Goal: Task Accomplishment & Management: Manage account settings

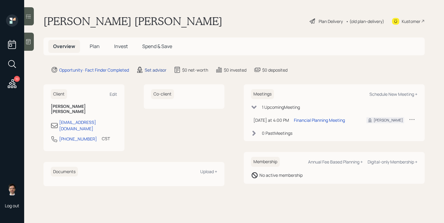
click at [161, 69] on div "Set advisor" at bounding box center [156, 70] width 22 height 6
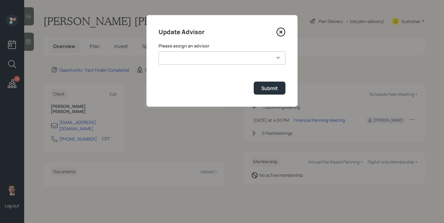
click at [212, 64] on select "[PERSON_NAME] [PERSON_NAME] [PERSON_NAME] [PERSON_NAME] End [PERSON_NAME] [PERS…" at bounding box center [221, 57] width 127 height 13
select select "ef6b64e1-8f62-4a74-b865-a7df4b35b836"
click at [158, 51] on select "[PERSON_NAME] [PERSON_NAME] [PERSON_NAME] [PERSON_NAME] End [PERSON_NAME] [PERS…" at bounding box center [221, 57] width 127 height 13
click at [280, 93] on button "Submit" at bounding box center [269, 87] width 32 height 13
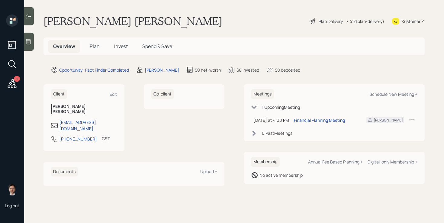
click at [95, 46] on span "Plan" at bounding box center [95, 46] width 10 height 7
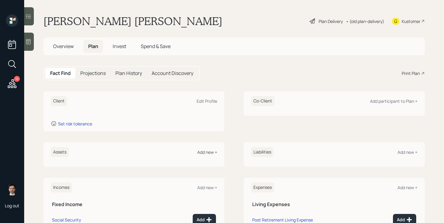
click at [212, 153] on div "Add new +" at bounding box center [207, 152] width 20 height 6
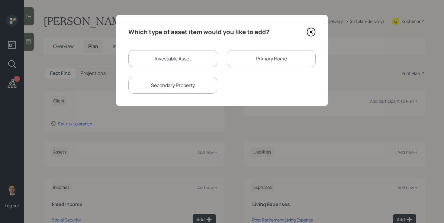
click at [169, 65] on div "Investable Asset" at bounding box center [172, 58] width 89 height 17
select select "taxable"
select select "balanced"
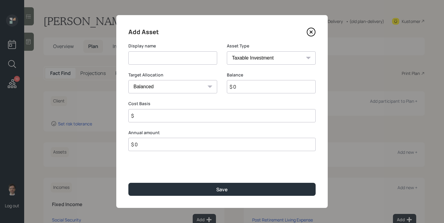
click at [162, 56] on input at bounding box center [172, 57] width 89 height 13
type input "Former 401k"
select select "ira"
type input "$"
type input "$ 250,000"
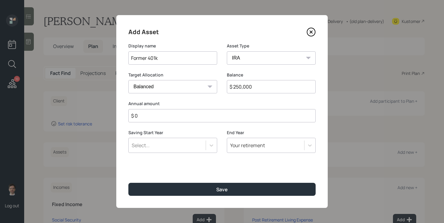
type input "$ 0"
click at [128, 183] on button "Save" at bounding box center [221, 189] width 187 height 13
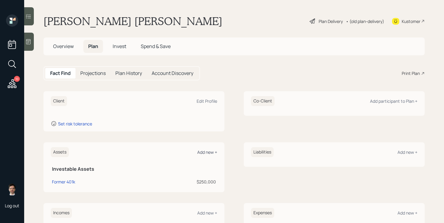
click at [212, 149] on div "Add new +" at bounding box center [207, 152] width 20 height 6
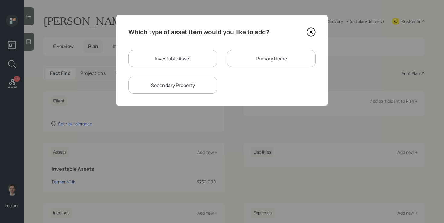
click at [168, 58] on div "Investable Asset" at bounding box center [172, 58] width 89 height 17
select select "taxable"
select select "balanced"
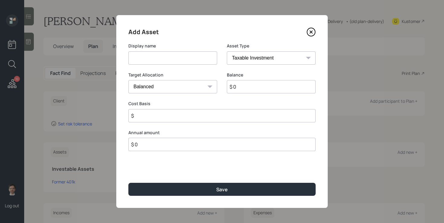
click at [171, 58] on input at bounding box center [172, 57] width 89 height 13
type input "Current 401k"
select select "company_sponsored"
type input "$ 56,000"
type input "6"
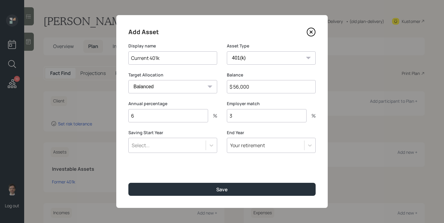
type input "3"
type input "a"
click at [128, 183] on button "Save" at bounding box center [221, 189] width 187 height 13
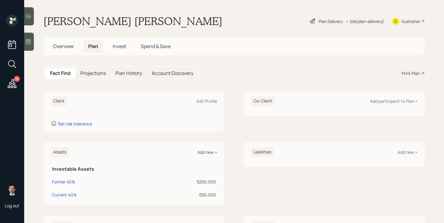
click at [205, 153] on div "Add new +" at bounding box center [207, 152] width 20 height 6
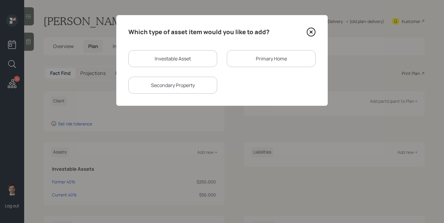
click at [253, 57] on div "Primary Home" at bounding box center [271, 58] width 89 height 17
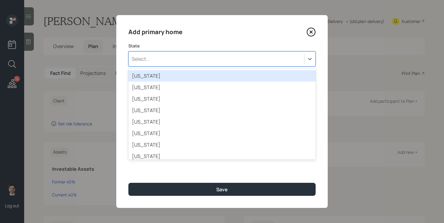
click at [176, 61] on div "Select..." at bounding box center [216, 59] width 175 height 10
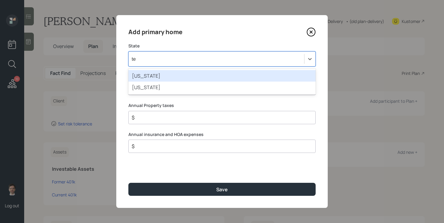
type input "tex"
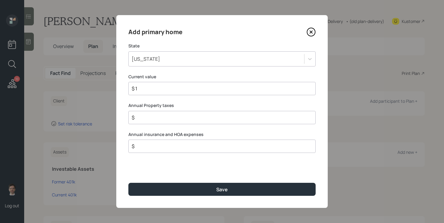
type input "$ 1"
click at [128, 183] on button "Save" at bounding box center [221, 189] width 187 height 13
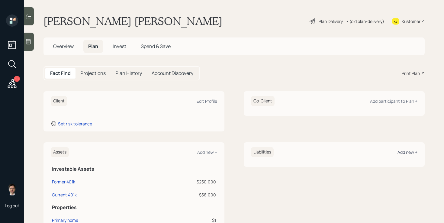
click at [410, 153] on div "Add new +" at bounding box center [407, 152] width 20 height 6
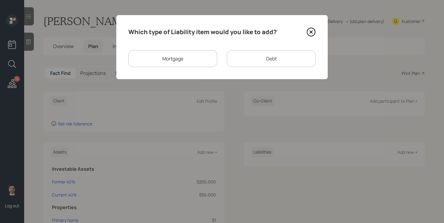
click at [177, 54] on div "Mortgage" at bounding box center [172, 58] width 89 height 17
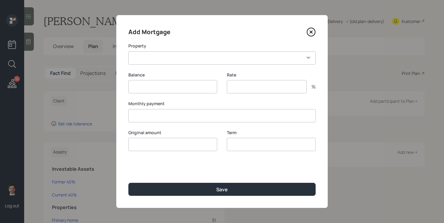
type input "$"
type input "3.5"
type input "$"
click at [161, 57] on select "TX Primary home" at bounding box center [221, 57] width 187 height 13
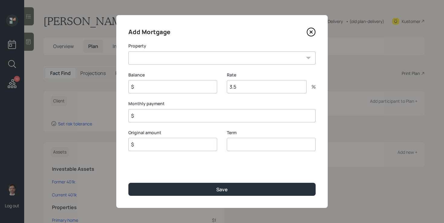
select select "5e5767dc-1a36-4846-8d69-f9b682b3a153"
click at [128, 51] on select "TX Primary home" at bounding box center [221, 57] width 187 height 13
click at [195, 114] on input "$" at bounding box center [221, 115] width 187 height 13
type input "$ 2,300"
click at [207, 87] on input "$" at bounding box center [172, 86] width 89 height 13
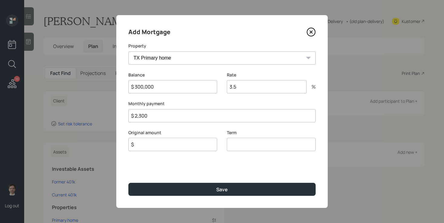
type input "$ 300,000"
type input "30"
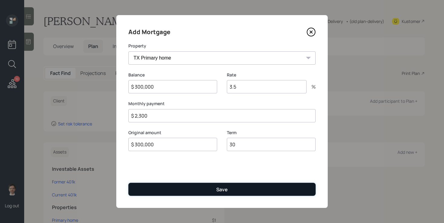
click at [211, 184] on button "Save" at bounding box center [221, 189] width 187 height 13
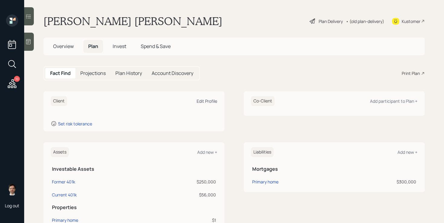
click at [209, 102] on div "Edit Profile" at bounding box center [206, 101] width 21 height 6
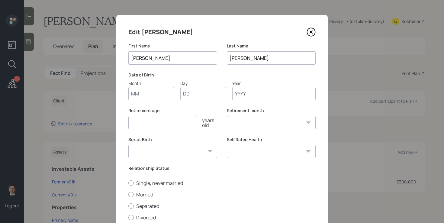
click at [147, 91] on input "Month" at bounding box center [151, 93] width 46 height 13
type input "12"
type input "14"
type input "1982"
select select "12"
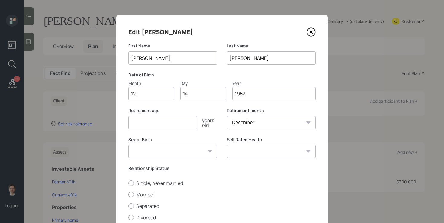
type input "1982"
click at [170, 125] on input "number" at bounding box center [162, 122] width 69 height 13
type input "65"
click at [148, 196] on label "Married" at bounding box center [221, 194] width 187 height 7
click at [128, 194] on input "Married" at bounding box center [128, 194] width 0 height 0
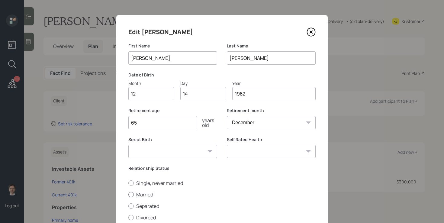
radio input "true"
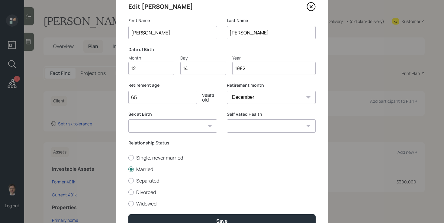
scroll to position [27, 0]
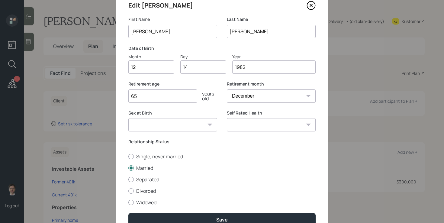
click at [263, 124] on select "Excellent Very Good Good Fair Poor" at bounding box center [271, 124] width 89 height 13
select select "excellent"
click at [227, 118] on select "Excellent Very Good Good Fair Poor" at bounding box center [271, 124] width 89 height 13
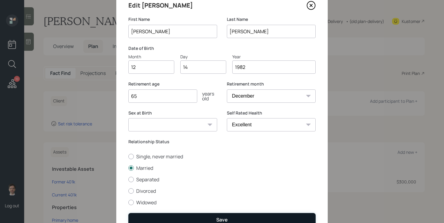
click at [170, 216] on button "Save" at bounding box center [221, 219] width 187 height 13
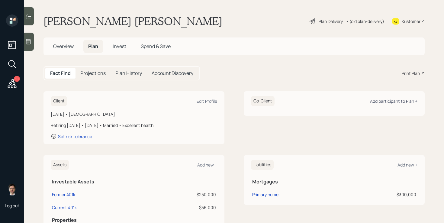
click at [397, 102] on div "Add participant to Plan +" at bounding box center [393, 101] width 47 height 6
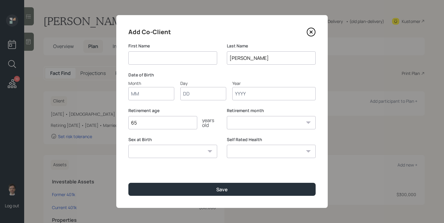
click at [171, 59] on input at bounding box center [172, 57] width 89 height 13
type input "[PERSON_NAME]"
click at [249, 58] on input "[PERSON_NAME]" at bounding box center [271, 57] width 89 height 13
drag, startPoint x: 270, startPoint y: 59, endPoint x: 173, endPoint y: 59, distance: 96.2
click at [173, 59] on div "First Name [PERSON_NAME] Last Name [PERSON_NAME]" at bounding box center [221, 57] width 187 height 29
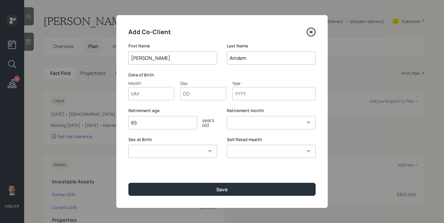
type input "Amdem"
click at [148, 100] on div "Add Co-Client First Name [PERSON_NAME] Last Name Amdem Date of Birth Month Day …" at bounding box center [221, 111] width 211 height 192
click at [150, 95] on input "Month" at bounding box center [151, 93] width 46 height 13
type input "02"
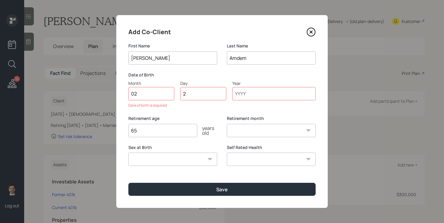
type input "24"
type input "1982"
select select "2"
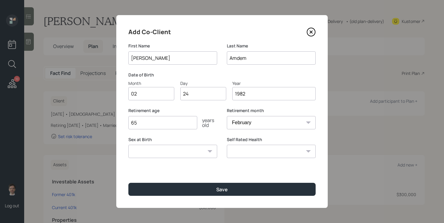
type input "1982"
click at [270, 156] on select "Excellent Very Good Good Fair Poor" at bounding box center [271, 151] width 89 height 13
select select "very_good"
click at [227, 145] on select "Excellent Very Good Good Fair Poor" at bounding box center [271, 151] width 89 height 13
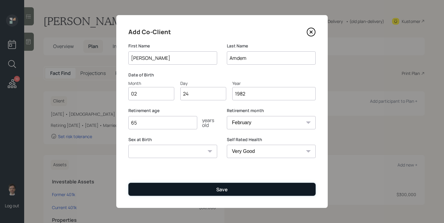
click at [204, 191] on button "Save" at bounding box center [221, 189] width 187 height 13
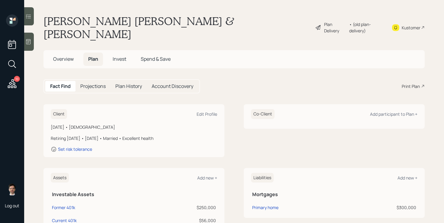
click at [333, 21] on div "Plan Delivery" at bounding box center [335, 27] width 22 height 13
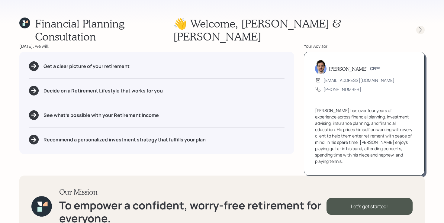
click at [418, 27] on icon at bounding box center [420, 30] width 6 height 6
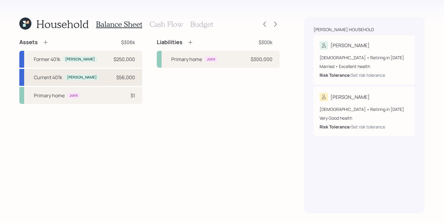
click at [95, 76] on div "Current 401k [PERSON_NAME] $56,000" at bounding box center [80, 77] width 123 height 17
select select "company_sponsored"
select select "balanced"
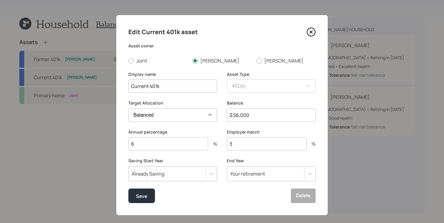
click at [174, 145] on input "6" at bounding box center [168, 143] width 80 height 13
type input "16"
type input "8"
click at [135, 197] on button "Save" at bounding box center [141, 195] width 27 height 14
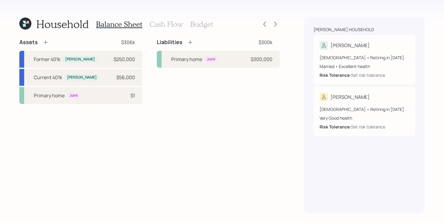
click at [47, 42] on icon at bounding box center [46, 42] width 6 height 6
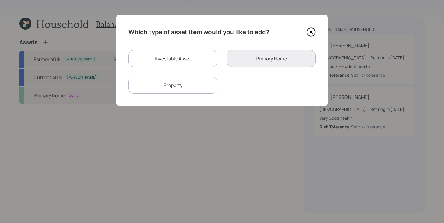
click at [207, 61] on div "Investable Asset" at bounding box center [172, 58] width 89 height 17
select select "taxable"
select select "balanced"
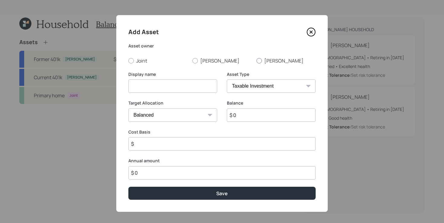
click at [269, 59] on label "[PERSON_NAME]" at bounding box center [285, 60] width 59 height 7
click at [256, 60] on input "[PERSON_NAME]" at bounding box center [256, 60] width 0 height 0
radio input "true"
click at [190, 85] on input at bounding box center [172, 85] width 89 height 13
type input "[PERSON_NAME]'s Former 401k"
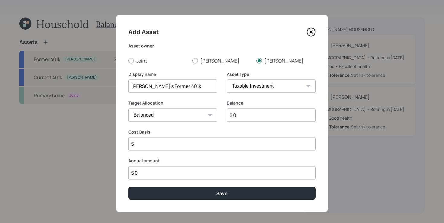
select select "ira"
type input "$"
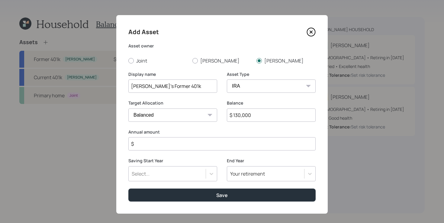
type input "$ 130,000"
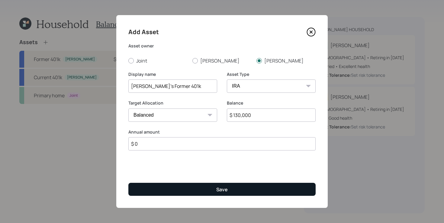
type input "$ 0"
click at [189, 190] on button "Save" at bounding box center [221, 189] width 187 height 13
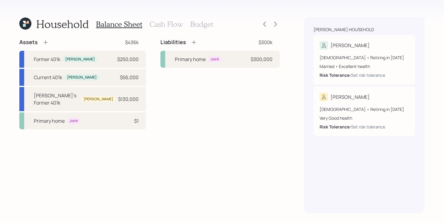
click at [43, 41] on icon at bounding box center [46, 42] width 6 height 6
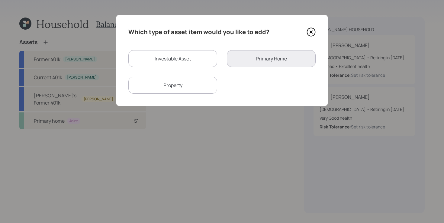
click at [198, 55] on div "Investable Asset" at bounding box center [172, 58] width 89 height 17
select select "taxable"
select select "balanced"
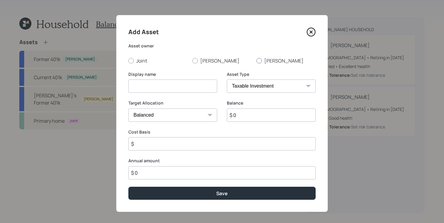
click at [263, 64] on label "[PERSON_NAME]" at bounding box center [285, 60] width 59 height 7
click at [256, 61] on input "[PERSON_NAME]" at bounding box center [256, 60] width 0 height 0
radio input "true"
drag, startPoint x: 187, startPoint y: 88, endPoint x: 200, endPoint y: 72, distance: 20.8
click at [187, 87] on input at bounding box center [172, 85] width 89 height 13
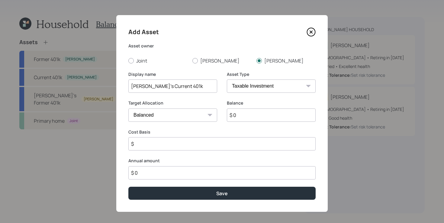
type input "[PERSON_NAME]'s Current 401k"
select select "company_sponsored"
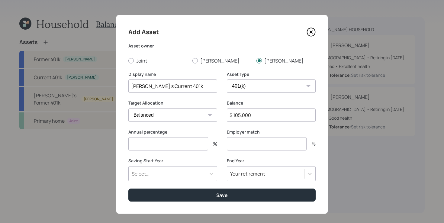
type input "$ 105,000"
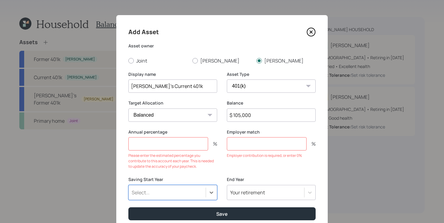
type input "a"
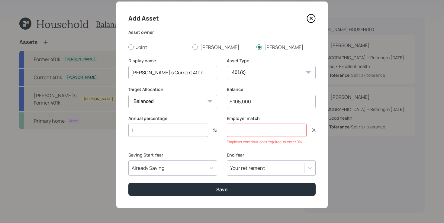
scroll to position [14, 0]
type input "16"
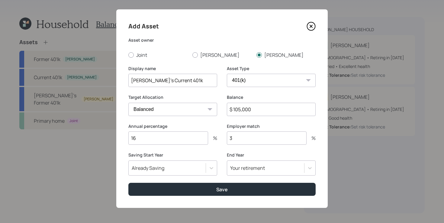
scroll to position [6, 0]
type input "3"
click at [128, 183] on button "Save" at bounding box center [221, 189] width 187 height 13
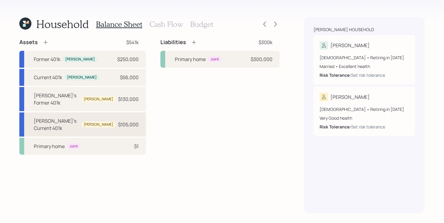
click at [65, 112] on div "[PERSON_NAME]'s Current 401k [PERSON_NAME] $105,000" at bounding box center [82, 124] width 126 height 24
select select "company_sponsored"
select select "balanced"
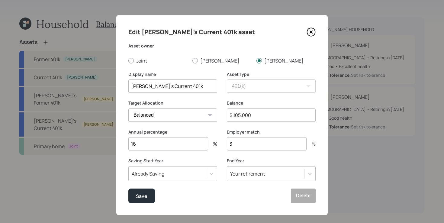
click at [240, 148] on input "3" at bounding box center [267, 143] width 80 height 13
type input "6"
click at [128, 188] on button "Save" at bounding box center [141, 195] width 27 height 14
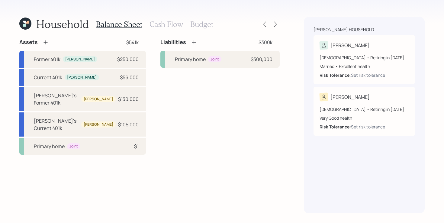
click at [82, 170] on div "Assets $541k Former 401k [PERSON_NAME] $250,000 Current 401k [PERSON_NAME] $56,…" at bounding box center [149, 126] width 260 height 174
click at [65, 38] on div "Household Balance Sheet Cash Flow Budget Assets $541k Former 401k [PERSON_NAME]…" at bounding box center [149, 115] width 260 height 196
click at [45, 41] on icon at bounding box center [45, 42] width 4 height 4
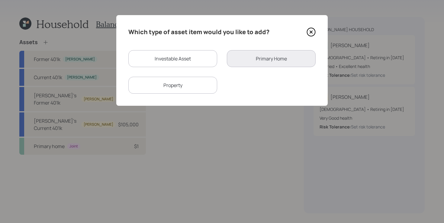
click at [176, 57] on div "Investable Asset" at bounding box center [172, 58] width 89 height 17
select select "taxable"
select select "balanced"
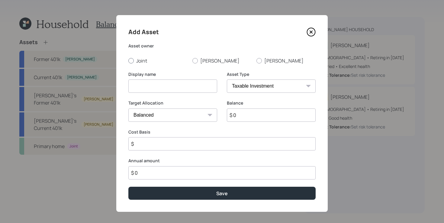
click at [146, 60] on label "Joint" at bounding box center [157, 60] width 59 height 7
click at [128, 60] on input "Joint" at bounding box center [128, 60] width 0 height 0
radio input "true"
click at [153, 83] on input at bounding box center [172, 85] width 89 height 13
type input "Checking and Savings"
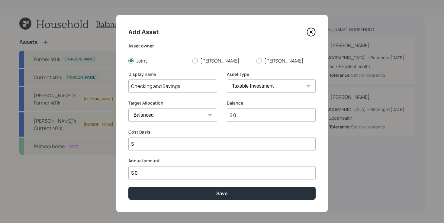
select select "uninvested"
type input "$ 21"
type input "$ 210"
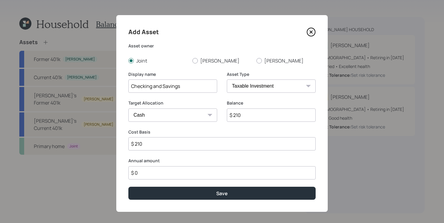
type input "$ 2,100"
type input "$ 210"
type input "$ 21"
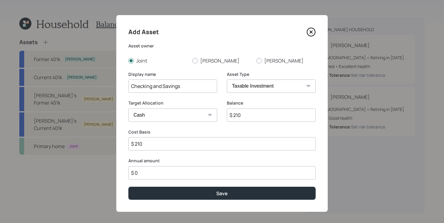
type input "$ 21"
type input "$ 2"
type input "$ 20"
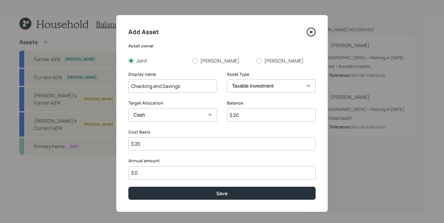
type input "$ 200"
type input "$ 2,000"
type input "$ 20,000"
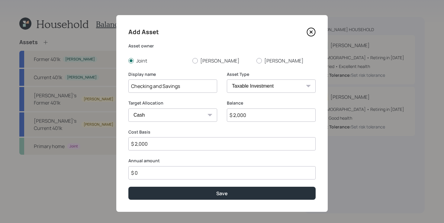
type input "$ 20,000"
type input "$ 200,000"
click at [128, 186] on button "Save" at bounding box center [221, 192] width 187 height 13
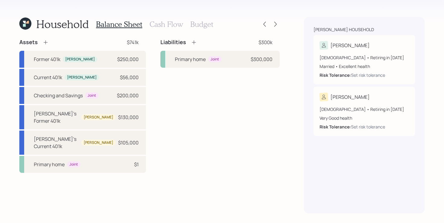
click at [154, 111] on div "Assets $741k Former 401k [PERSON_NAME] $250,000 Current 401k [PERSON_NAME] $56,…" at bounding box center [149, 106] width 260 height 134
click at [153, 112] on div "Assets $741k Former 401k [PERSON_NAME] $250,000 Current 401k [PERSON_NAME] $56,…" at bounding box center [149, 106] width 260 height 134
click at [152, 113] on div "Assets $741k Former 401k [PERSON_NAME] $250,000 Current 401k [PERSON_NAME] $56,…" at bounding box center [149, 106] width 260 height 134
click at [155, 117] on div "Assets $741k Former 401k [PERSON_NAME] $250,000 Current 401k [PERSON_NAME] $56,…" at bounding box center [149, 106] width 260 height 134
click at [120, 161] on div "$1" at bounding box center [129, 164] width 18 height 7
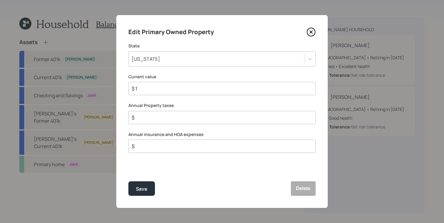
click at [176, 61] on div "[US_STATE]" at bounding box center [216, 59] width 175 height 10
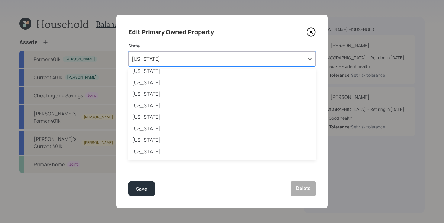
scroll to position [109, 0]
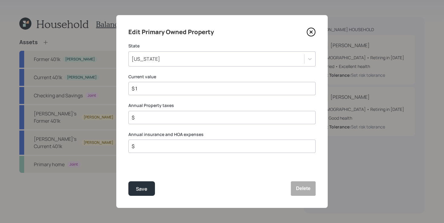
click at [181, 57] on div "[US_STATE]" at bounding box center [216, 59] width 175 height 10
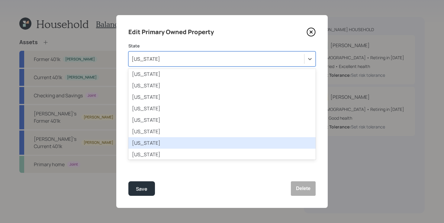
scroll to position [78, 0]
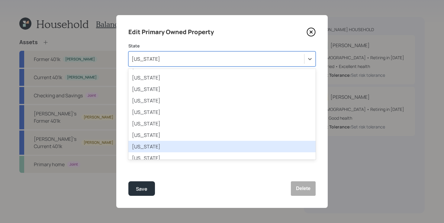
click at [151, 148] on div "[US_STATE]" at bounding box center [221, 146] width 187 height 11
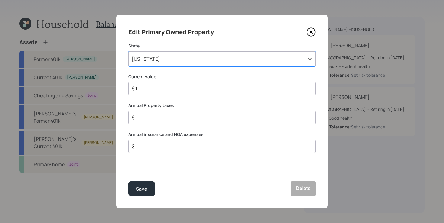
click at [186, 89] on input "$ 1" at bounding box center [219, 88] width 177 height 7
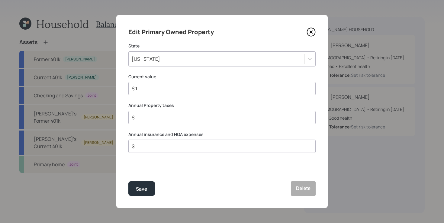
click at [186, 89] on input "$ 1" at bounding box center [219, 88] width 177 height 7
type input "$ 620,000"
type input "$ 6,500"
type input "$ 2,800"
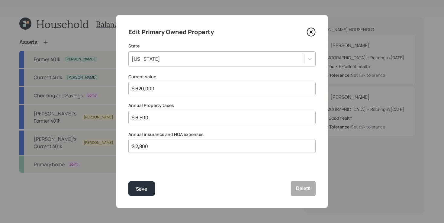
click at [128, 181] on button "Save" at bounding box center [141, 188] width 27 height 14
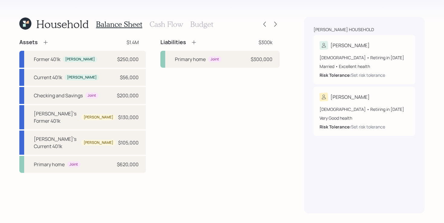
click at [43, 43] on icon at bounding box center [46, 42] width 6 height 6
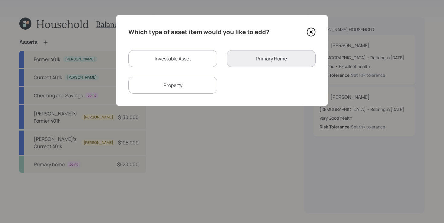
click at [197, 89] on div "Property" at bounding box center [172, 85] width 89 height 17
select select "rental_property"
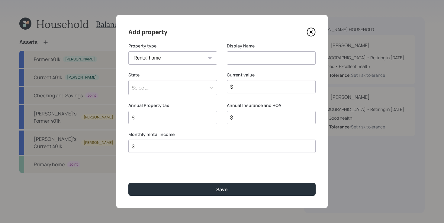
click at [205, 60] on select "Vacation home Rental home" at bounding box center [172, 57] width 89 height 13
click at [128, 51] on select "Vacation home Rental home" at bounding box center [172, 57] width 89 height 13
click at [252, 55] on input at bounding box center [271, 57] width 89 height 13
type input "Rental Property"
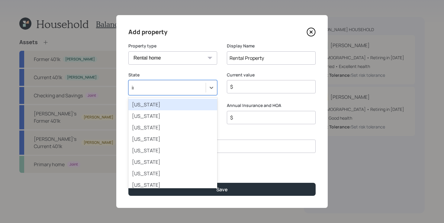
type input "ind"
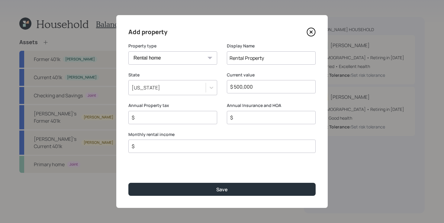
type input "$ 500,000"
type input "$ 9,000"
type input "$ 2,000"
type input "$ 3,000"
click at [128, 183] on button "Save" at bounding box center [221, 189] width 187 height 13
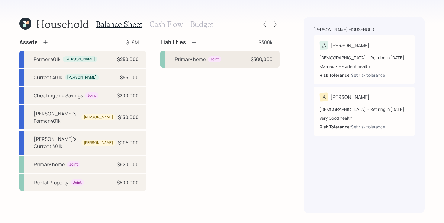
click at [224, 56] on div "Primary home Joint $300,000" at bounding box center [219, 59] width 119 height 17
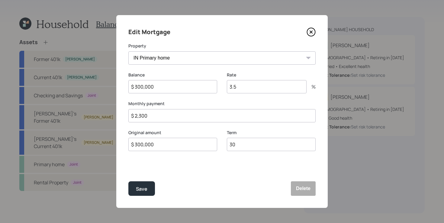
click at [180, 118] on input "$ 2,300" at bounding box center [221, 115] width 187 height 13
click at [177, 172] on div "Edit Mortgage Property IN Primary home Rental Property Balance $ 300,000 Rate 3…" at bounding box center [221, 111] width 211 height 192
click at [159, 116] on input "$ 2,300" at bounding box center [221, 115] width 187 height 13
click at [311, 31] on icon at bounding box center [311, 32] width 2 height 2
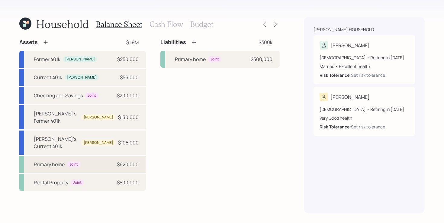
click at [101, 156] on div "Primary home Joint $620,000" at bounding box center [82, 164] width 126 height 17
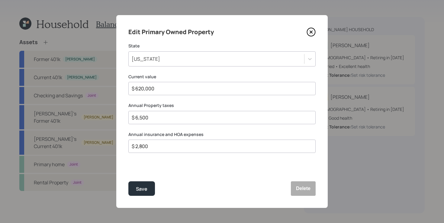
click at [312, 31] on icon at bounding box center [311, 32] width 2 height 2
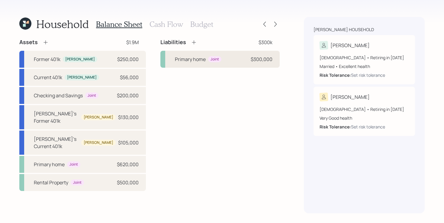
click at [217, 63] on div "Primary home Joint $300,000" at bounding box center [219, 59] width 119 height 17
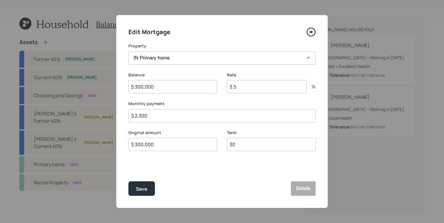
click at [184, 115] on input "$ 2,300" at bounding box center [221, 115] width 187 height 13
type input "$ 1,525"
click at [251, 86] on input "3.5" at bounding box center [267, 86] width 80 height 13
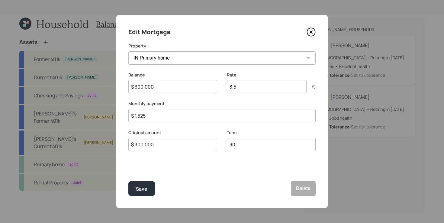
click at [251, 86] on input "3.5" at bounding box center [267, 86] width 80 height 13
type input "2.85"
click at [128, 181] on button "Save" at bounding box center [141, 188] width 27 height 14
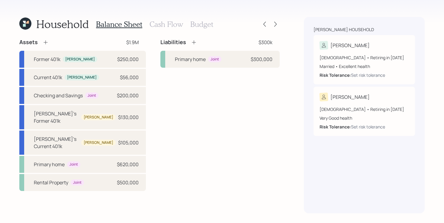
click at [191, 41] on icon at bounding box center [194, 42] width 6 height 6
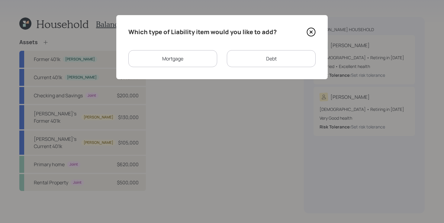
click at [193, 62] on div "Mortgage" at bounding box center [172, 58] width 89 height 17
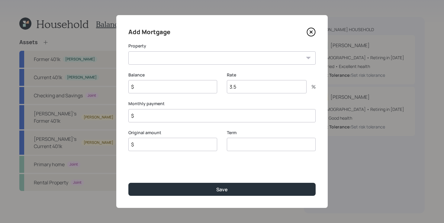
click at [174, 55] on select "Rental Property" at bounding box center [221, 57] width 187 height 13
select select "fd15a050-7b3f-4447-b74e-b8948b818b52"
click at [128, 51] on select "Rental Property" at bounding box center [221, 57] width 187 height 13
click at [165, 85] on input "$" at bounding box center [172, 86] width 89 height 13
type input "$ 295,000"
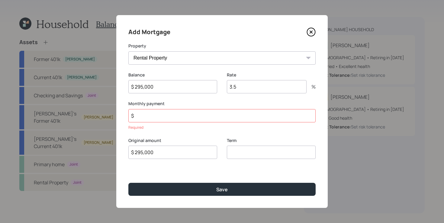
type input "$ 295,000"
type input "30"
type input "3.85"
type input "$ 2,300"
click at [128, 183] on button "Save" at bounding box center [221, 189] width 187 height 13
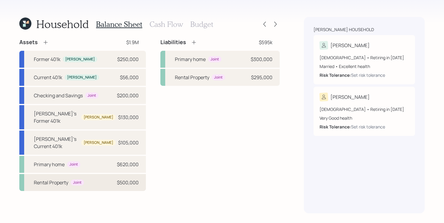
click at [88, 174] on div "Rental Property Joint $500,000" at bounding box center [82, 182] width 126 height 17
select select "rental_property"
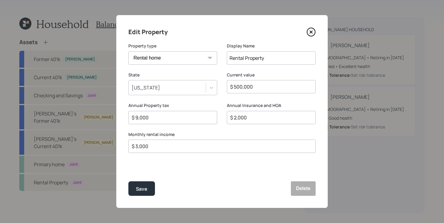
click at [311, 29] on icon at bounding box center [310, 31] width 9 height 9
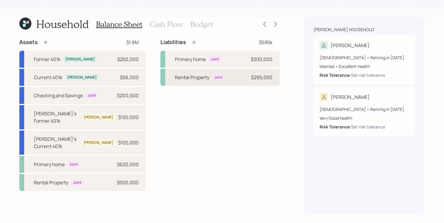
click at [233, 82] on div "Rental Property Joint $295,000" at bounding box center [219, 77] width 119 height 17
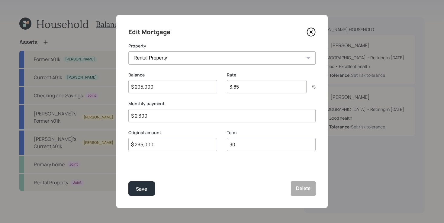
click at [177, 115] on input "$ 2,300" at bounding box center [221, 115] width 187 height 13
type input "$ 1,383"
click at [128, 181] on button "Save" at bounding box center [141, 188] width 27 height 14
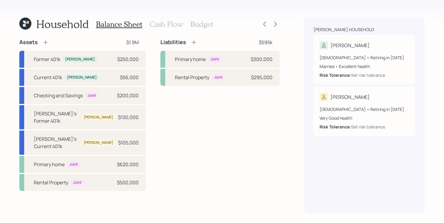
click at [146, 70] on div "Assets $1.9M Former 401k [PERSON_NAME] $250,000 Current 401k [PERSON_NAME] $56,…" at bounding box center [149, 115] width 260 height 152
click at [169, 26] on h3 "Cash Flow" at bounding box center [165, 24] width 33 height 9
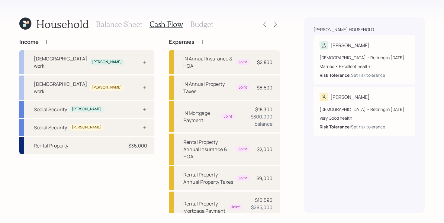
click at [137, 147] on div "Income [DEMOGRAPHIC_DATA] work [PERSON_NAME] [DEMOGRAPHIC_DATA] work [PERSON_NA…" at bounding box center [86, 196] width 135 height 314
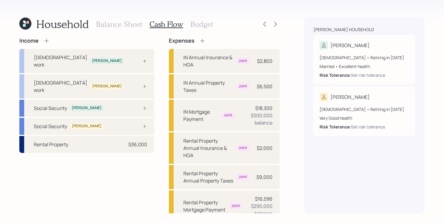
scroll to position [2, 0]
click at [146, 71] on div "Income [DEMOGRAPHIC_DATA] work [PERSON_NAME] [DEMOGRAPHIC_DATA] work [PERSON_NA…" at bounding box center [149, 194] width 260 height 314
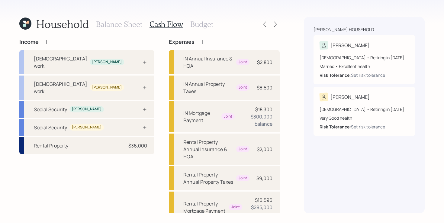
scroll to position [1, 0]
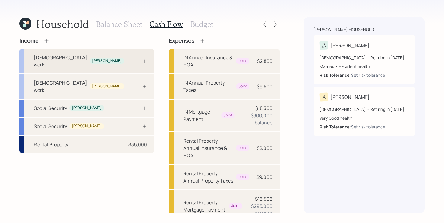
click at [99, 56] on div "[DEMOGRAPHIC_DATA] work [PERSON_NAME]" at bounding box center [86, 61] width 135 height 24
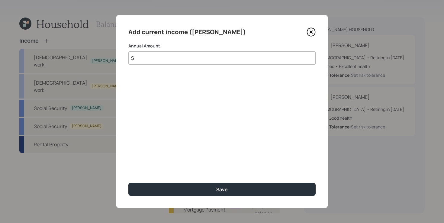
click at [204, 63] on input "$" at bounding box center [221, 57] width 187 height 13
click at [278, 61] on input "$" at bounding box center [221, 57] width 187 height 13
type input "$ 151,000"
click at [128, 183] on button "Save" at bounding box center [221, 189] width 187 height 13
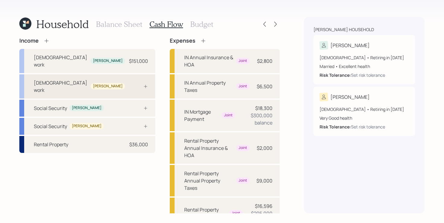
click at [112, 78] on div "[DEMOGRAPHIC_DATA] work [PERSON_NAME]" at bounding box center [87, 86] width 136 height 24
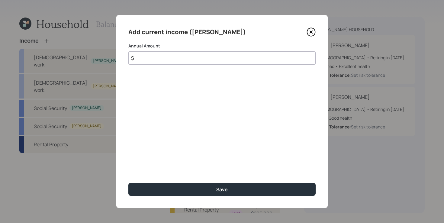
click at [154, 60] on input "$" at bounding box center [221, 57] width 187 height 13
type input "$ 152,000"
click at [128, 183] on button "Save" at bounding box center [221, 189] width 187 height 13
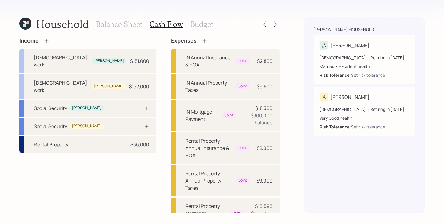
click at [151, 108] on div "Income [DEMOGRAPHIC_DATA] work [PERSON_NAME] $151,000 [DEMOGRAPHIC_DATA] work […" at bounding box center [149, 198] width 260 height 322
click at [151, 102] on div "Income [DEMOGRAPHIC_DATA] work [PERSON_NAME] $151,000 [DEMOGRAPHIC_DATA] work […" at bounding box center [149, 198] width 260 height 322
click at [147, 97] on div "Income [DEMOGRAPHIC_DATA] work [PERSON_NAME] $151,000 [DEMOGRAPHIC_DATA] work […" at bounding box center [149, 198] width 260 height 322
click at [112, 100] on div "Social Security [PERSON_NAME]" at bounding box center [87, 108] width 137 height 17
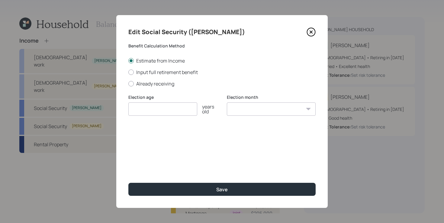
click at [159, 109] on input "number" at bounding box center [162, 108] width 69 height 13
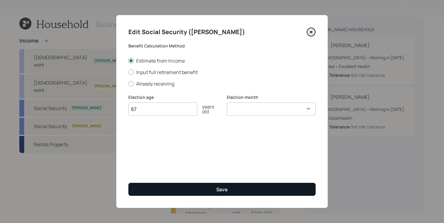
type input "67"
click at [184, 193] on button "Save" at bounding box center [221, 189] width 187 height 13
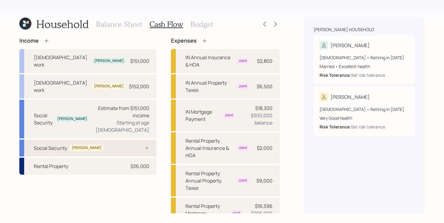
click at [104, 139] on div "Social Security [PERSON_NAME]" at bounding box center [87, 147] width 137 height 17
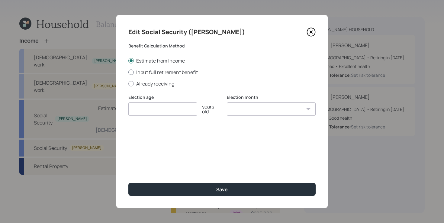
click at [151, 71] on label "Input full retirement benefit" at bounding box center [221, 72] width 187 height 7
click at [128, 72] on input "Input full retirement benefit" at bounding box center [128, 72] width 0 height 0
radio input "true"
click at [148, 113] on input "number" at bounding box center [162, 108] width 69 height 13
type input "67"
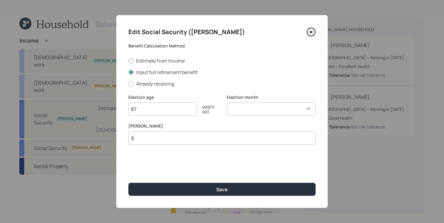
click at [161, 60] on label "Estimate from Income" at bounding box center [221, 60] width 187 height 7
click at [128, 60] on input "Estimate from Income" at bounding box center [128, 60] width 0 height 0
radio input "true"
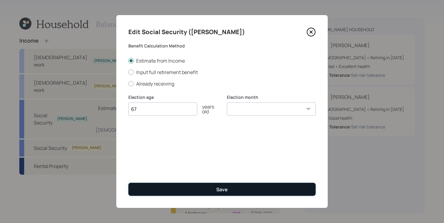
click at [192, 190] on button "Save" at bounding box center [221, 189] width 187 height 13
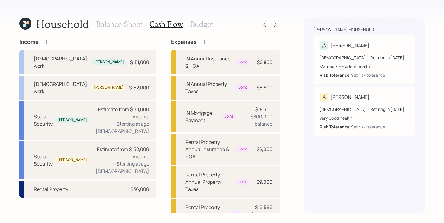
scroll to position [0, 0]
click at [148, 101] on div "Income [DEMOGRAPHIC_DATA] work [PERSON_NAME] $151,000 [DEMOGRAPHIC_DATA] work […" at bounding box center [149, 199] width 260 height 322
click at [201, 42] on icon at bounding box center [204, 42] width 6 height 6
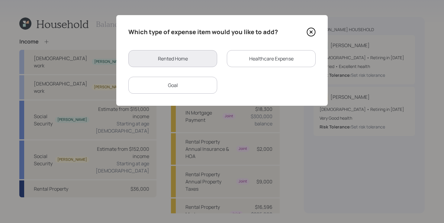
click at [192, 81] on div "Goal" at bounding box center [172, 85] width 89 height 17
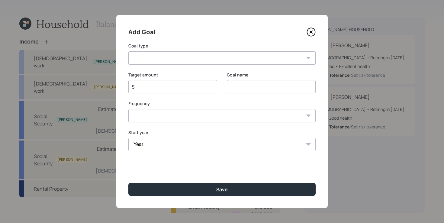
click at [206, 57] on select "Create an emergency fund Donate to charity Purchase a home Make a purchase Supp…" at bounding box center [221, 57] width 187 height 13
select select "other"
click at [128, 51] on select "Create an emergency fund Donate to charity Purchase a home Make a purchase Supp…" at bounding box center [221, 57] width 187 height 13
type input "Other"
click at [170, 168] on div "Add Goal Goal type Create an emergency fund Donate to charity Purchase a home M…" at bounding box center [221, 111] width 211 height 192
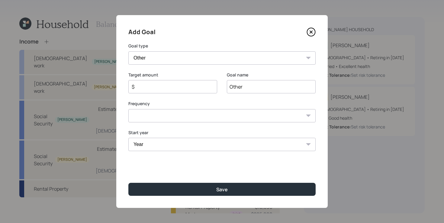
click at [177, 87] on input "$" at bounding box center [170, 86] width 78 height 7
type input "$ 7,500"
click at [257, 83] on input "Other" at bounding box center [271, 86] width 89 height 13
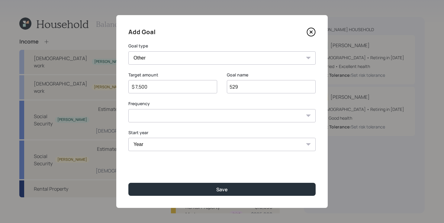
type input "529"
click at [193, 117] on select "One time Every 1 year Every 2 years Every 3 years Every 4 years Every 5 years E…" at bounding box center [221, 115] width 187 height 13
select select "0"
click at [128, 109] on select "One time Every 1 year Every 2 years Every 3 years Every 4 years Every 5 years E…" at bounding box center [221, 115] width 187 height 13
click at [154, 148] on select "Year [DATE] 2026 2027 2028 2029 2030 2031 2032 2033 2034 2035 2036 2037 2038 20…" at bounding box center [221, 144] width 187 height 13
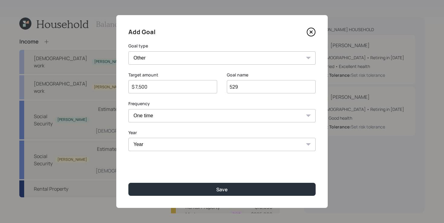
select select "2025"
click at [128, 138] on select "Year [DATE] 2026 2027 2028 2029 2030 2031 2032 2033 2034 2035 2036 2037 2038 20…" at bounding box center [221, 144] width 187 height 13
click at [161, 119] on select "One time Every 1 year Every 2 years Every 3 years Every 4 years Every 5 years E…" at bounding box center [221, 115] width 187 height 13
select select "1"
click at [128, 109] on select "One time Every 1 year Every 2 years Every 3 years Every 4 years Every 5 years E…" at bounding box center [221, 115] width 187 height 13
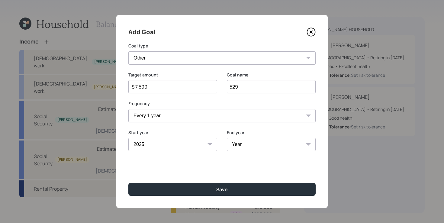
click at [267, 141] on select "Year [DATE] 2026 2027 2028 2029 2030 2031 2032 2033 2034 2035 2036 2037 2038 20…" at bounding box center [271, 144] width 89 height 13
select select "2035"
click at [227, 138] on select "Year [DATE] 2026 2027 2028 2029 2030 2031 2032 2033 2034 2035 2036 2037 2038 20…" at bounding box center [271, 144] width 89 height 13
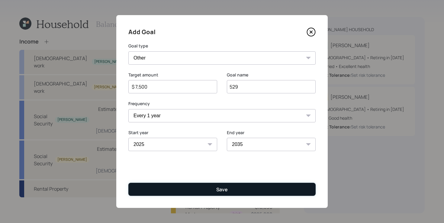
click at [171, 189] on button "Save" at bounding box center [221, 189] width 187 height 13
type input "$"
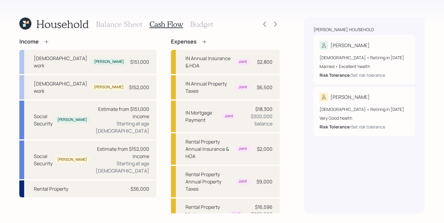
click at [199, 23] on h3 "Budget" at bounding box center [201, 24] width 23 height 9
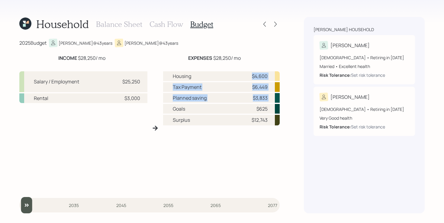
drag, startPoint x: 171, startPoint y: 107, endPoint x: 199, endPoint y: 79, distance: 39.3
click at [199, 78] on div "Housing $4,600 Tax Payment $6,449 Planned saving $3,833 Goals $625 Surplus $12,…" at bounding box center [221, 130] width 116 height 118
click at [197, 173] on div "Housing $4,600 Tax Payment $6,449 Planned saving $3,833 Goals $625 Surplus $12,…" at bounding box center [221, 130] width 116 height 118
click at [170, 23] on h3 "Cash Flow" at bounding box center [165, 24] width 33 height 9
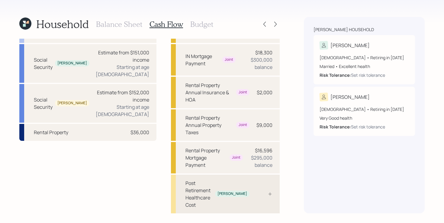
scroll to position [100, 0]
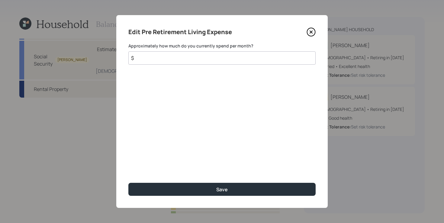
drag, startPoint x: 206, startPoint y: 60, endPoint x: 209, endPoint y: 59, distance: 3.2
click at [206, 60] on input "$" at bounding box center [221, 57] width 187 height 13
type input "$ 7,500"
click at [128, 183] on button "Save" at bounding box center [221, 189] width 187 height 13
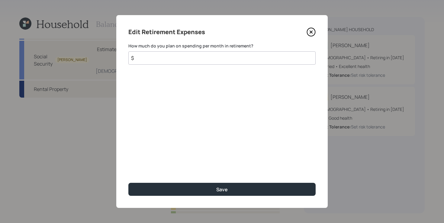
click at [235, 56] on input "$" at bounding box center [221, 57] width 187 height 13
type input "$ 7,500"
click at [128, 183] on button "Save" at bounding box center [221, 189] width 187 height 13
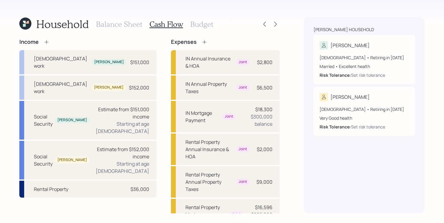
scroll to position [0, 0]
click at [116, 24] on h3 "Balance Sheet" at bounding box center [119, 24] width 46 height 9
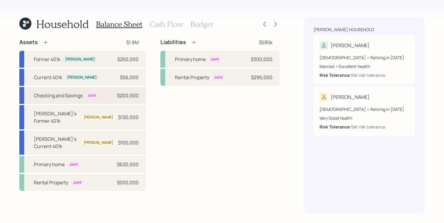
click at [99, 97] on div "Checking and Savings Joint $200,000" at bounding box center [82, 95] width 126 height 17
select select "taxable"
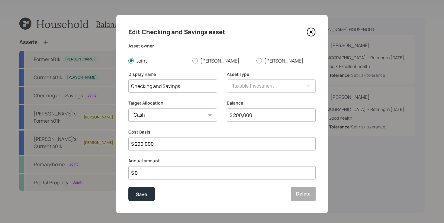
click at [180, 175] on input "$ 0" at bounding box center [221, 172] width 187 height 13
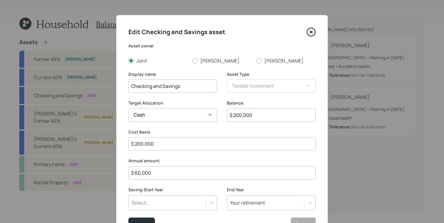
type input "$ 60,000"
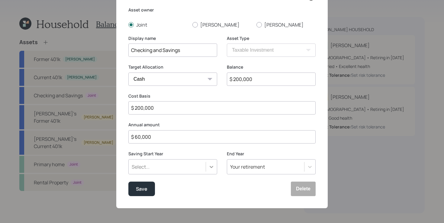
click at [211, 170] on div "Select..." at bounding box center [172, 166] width 89 height 15
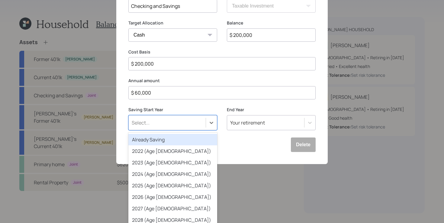
click at [154, 138] on div "Already Saving" at bounding box center [172, 139] width 89 height 11
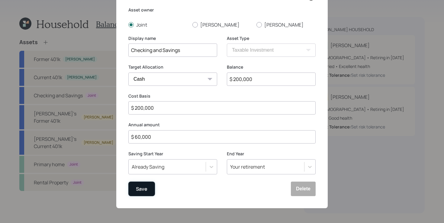
click at [140, 185] on div "Save" at bounding box center [141, 189] width 11 height 8
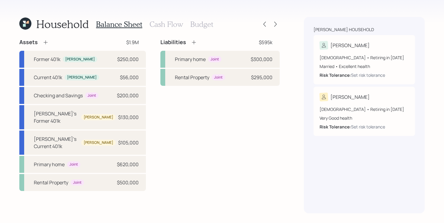
click at [160, 24] on h3 "Cash Flow" at bounding box center [165, 24] width 33 height 9
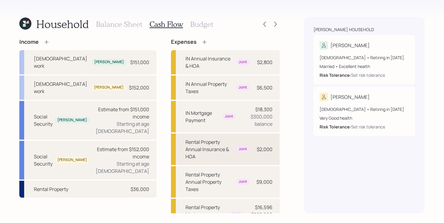
scroll to position [100, 0]
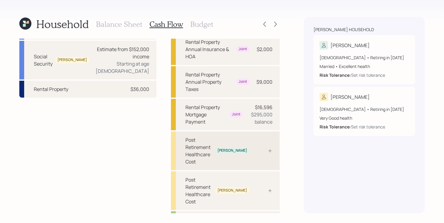
click at [212, 136] on div "Post Retirement Healthcare Cost" at bounding box center [198, 150] width 27 height 29
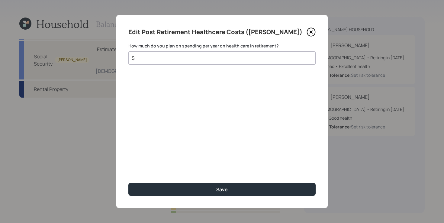
click at [187, 56] on input "$" at bounding box center [219, 57] width 177 height 7
type input "$ 5,000"
click at [128, 183] on button "Save" at bounding box center [221, 189] width 187 height 13
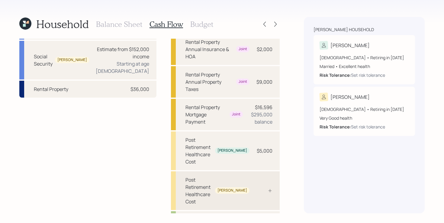
click at [206, 176] on div "Post Retirement Healthcare Cost" at bounding box center [198, 190] width 27 height 29
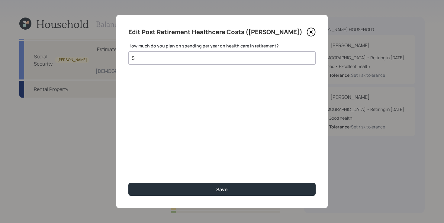
click at [183, 59] on input "$" at bounding box center [219, 57] width 177 height 7
type input "$ 5,000"
click at [128, 183] on button "Save" at bounding box center [221, 189] width 187 height 13
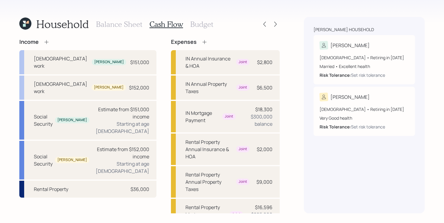
click at [201, 43] on icon at bounding box center [204, 42] width 6 height 6
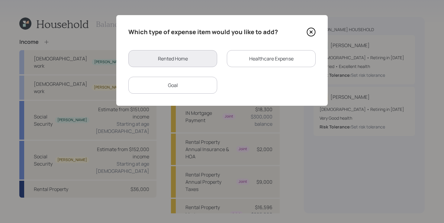
click at [203, 83] on div "Goal" at bounding box center [172, 85] width 89 height 17
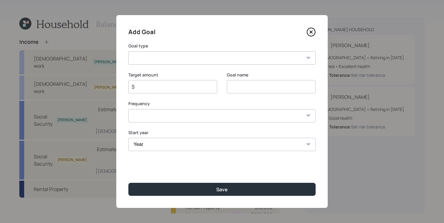
click at [221, 58] on select "Create an emergency fund Donate to charity Purchase a home Make a purchase Supp…" at bounding box center [221, 57] width 187 height 13
select select "vacation"
click at [128, 51] on select "Create an emergency fund Donate to charity Purchase a home Make a purchase Supp…" at bounding box center [221, 57] width 187 height 13
type input "Plan for travel"
drag, startPoint x: 178, startPoint y: 85, endPoint x: 185, endPoint y: 78, distance: 10.0
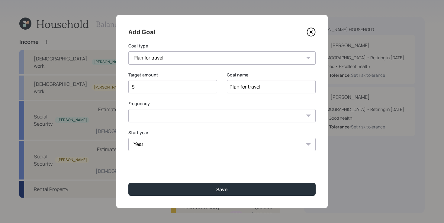
click at [178, 85] on input "$" at bounding box center [170, 86] width 78 height 7
type input "$ 12,000"
click at [167, 116] on select "One time Every 1 year Every 2 years Every 3 years Every 4 years Every 5 years E…" at bounding box center [221, 115] width 187 height 13
select select "1"
click at [128, 109] on select "One time Every 1 year Every 2 years Every 3 years Every 4 years Every 5 years E…" at bounding box center [221, 115] width 187 height 13
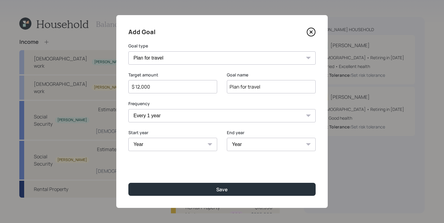
click at [187, 145] on select "Year [DATE] 2026 2027 2028 2029 2030 2031 2032 2033 2034 2035 2036 2037 2038 20…" at bounding box center [172, 144] width 89 height 13
select select "2025"
click at [128, 138] on select "Year [DATE] 2026 2027 2028 2029 2030 2031 2032 2033 2034 2035 2036 2037 2038 20…" at bounding box center [172, 144] width 89 height 13
click at [252, 144] on select "Year [DATE] 2026 2027 2028 2029 2030 2031 2032 2033 2034 2035 2036 2037 2038 20…" at bounding box center [271, 144] width 89 height 13
select select "2054"
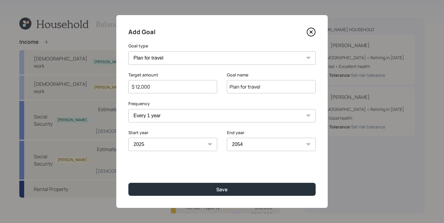
click at [227, 138] on select "Year [DATE] 2026 2027 2028 2029 2030 2031 2032 2033 2034 2035 2036 2037 2038 20…" at bounding box center [271, 144] width 89 height 13
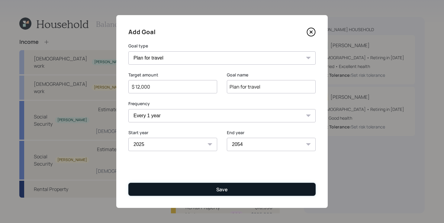
click at [214, 189] on button "Save" at bounding box center [221, 189] width 187 height 13
type input "$"
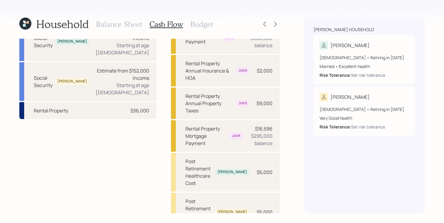
scroll to position [76, 0]
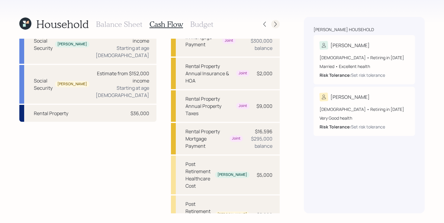
click at [276, 24] on icon at bounding box center [275, 24] width 2 height 5
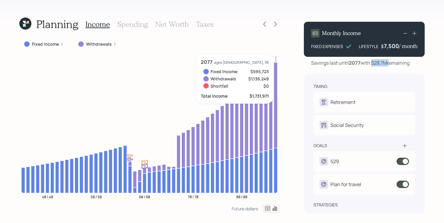
drag, startPoint x: 373, startPoint y: 65, endPoint x: 389, endPoint y: 64, distance: 15.4
click at [389, 64] on div "Savings last until [DATE] with $28.7M remaining" at bounding box center [360, 62] width 98 height 7
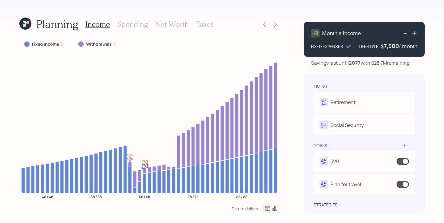
click at [293, 118] on div "Planning Income Spending Net Worth Taxes Fixed Income Withdrawals 48 / 48 58 / …" at bounding box center [222, 111] width 444 height 223
click at [292, 119] on div "Planning Income Spending Net Worth Taxes Fixed Income Withdrawals 48 / 48 58 / …" at bounding box center [222, 111] width 444 height 223
click at [274, 23] on icon at bounding box center [275, 24] width 6 height 6
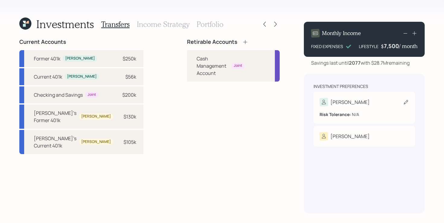
click at [370, 105] on div "[PERSON_NAME]" at bounding box center [363, 102] width 89 height 8
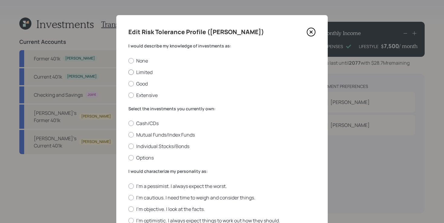
click at [142, 70] on label "Limited" at bounding box center [221, 72] width 187 height 7
click at [128, 72] on input "Limited" at bounding box center [128, 72] width 0 height 0
radio input "true"
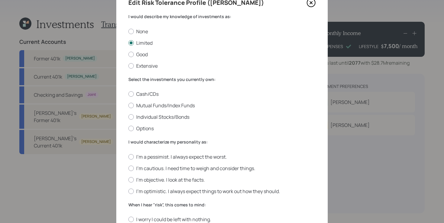
scroll to position [35, 0]
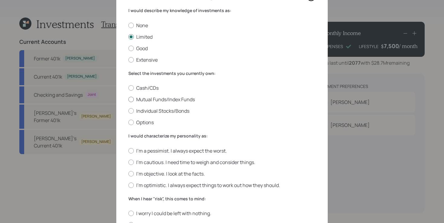
click at [187, 99] on label "Mutual Funds/Index Funds" at bounding box center [221, 99] width 187 height 7
click at [128, 99] on input "Mutual Funds/Index Funds" at bounding box center [128, 99] width 0 height 0
radio input "true"
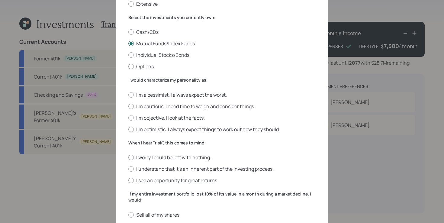
scroll to position [92, 0]
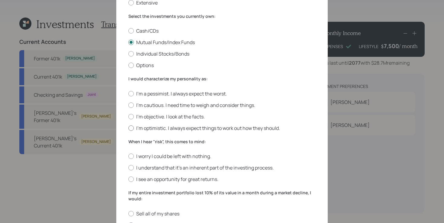
click at [211, 128] on label "I'm optimistic. I always expect things to work out how they should." at bounding box center [221, 128] width 187 height 7
click at [128, 128] on input "I'm optimistic. I always expect things to work out how they should." at bounding box center [128, 128] width 0 height 0
radio input "true"
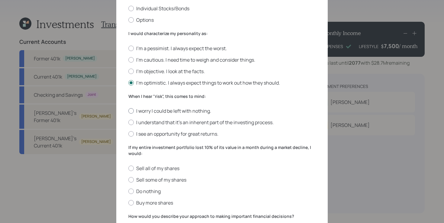
scroll to position [138, 0]
click at [202, 121] on label "I understand that it’s an inherent part of the investing process." at bounding box center [221, 121] width 187 height 7
click at [128, 122] on input "I understand that it’s an inherent part of the investing process." at bounding box center [128, 122] width 0 height 0
radio input "true"
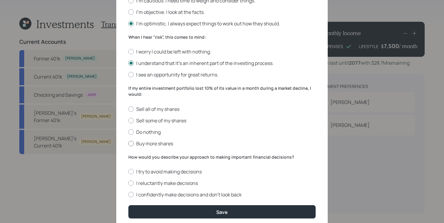
click at [167, 145] on label "Buy more shares" at bounding box center [221, 143] width 187 height 7
click at [128, 143] on input "Buy more shares" at bounding box center [128, 143] width 0 height 0
radio input "true"
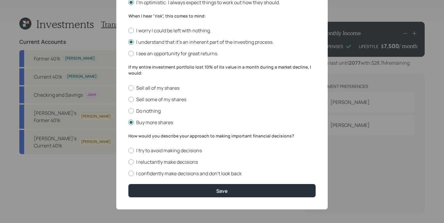
scroll to position [205, 0]
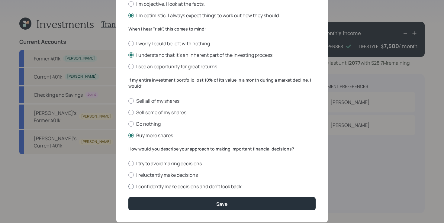
click at [231, 186] on label "I confidently make decisions and don’t look back" at bounding box center [221, 186] width 187 height 7
click at [128, 186] on input "I confidently make decisions and don’t look back" at bounding box center [128, 186] width 0 height 0
radio input "true"
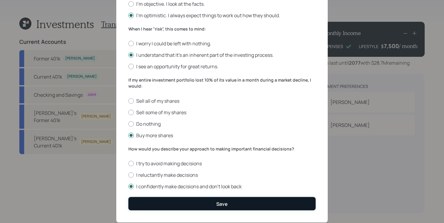
click at [230, 198] on button "Save" at bounding box center [221, 203] width 187 height 13
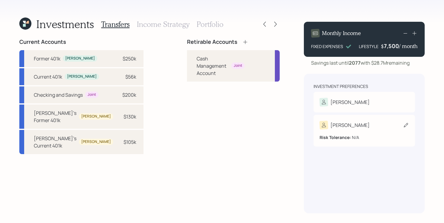
click at [351, 123] on div "[PERSON_NAME]" at bounding box center [363, 125] width 89 height 8
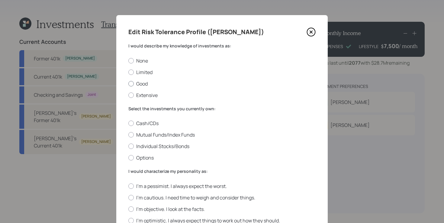
click at [155, 83] on label "Good" at bounding box center [221, 83] width 187 height 7
click at [128, 83] on input "Good" at bounding box center [128, 83] width 0 height 0
radio input "true"
click at [171, 132] on label "Mutual Funds/Index Funds" at bounding box center [221, 134] width 187 height 7
click at [128, 135] on input "Mutual Funds/Index Funds" at bounding box center [128, 135] width 0 height 0
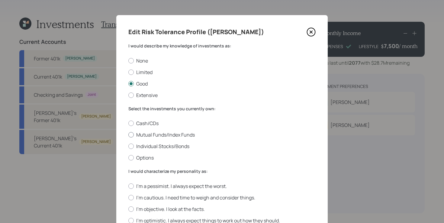
radio input "true"
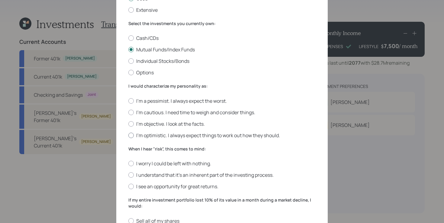
click at [159, 133] on label "I'm optimistic. I always expect things to work out how they should." at bounding box center [221, 135] width 187 height 7
click at [128, 135] on input "I'm optimistic. I always expect things to work out how they should." at bounding box center [128, 135] width 0 height 0
radio input "true"
click at [156, 177] on label "I understand that it’s an inherent part of the investing process." at bounding box center [221, 174] width 187 height 7
click at [128, 175] on input "I understand that it’s an inherent part of the investing process." at bounding box center [128, 175] width 0 height 0
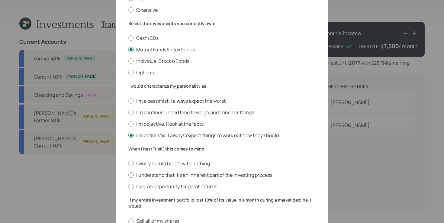
radio input "true"
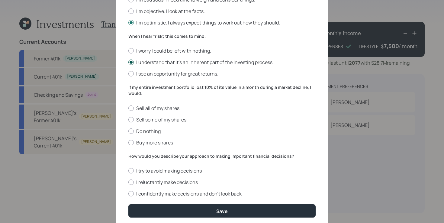
scroll to position [203, 0]
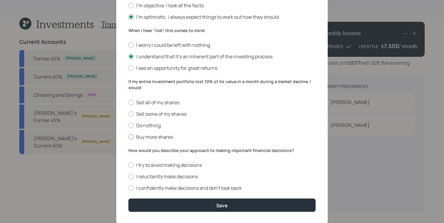
click at [152, 135] on label "Buy more shares" at bounding box center [221, 136] width 187 height 7
click at [128, 136] on input "Buy more shares" at bounding box center [128, 136] width 0 height 0
radio input "true"
click at [153, 191] on form "I would describe my knowledge of investments as: None Limited Good Extensive Se…" at bounding box center [221, 25] width 187 height 372
click at [164, 185] on label "I confidently make decisions and don’t look back" at bounding box center [221, 187] width 187 height 7
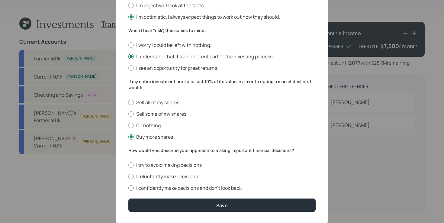
click at [128, 188] on input "I confidently make decisions and don’t look back" at bounding box center [128, 188] width 0 height 0
radio input "true"
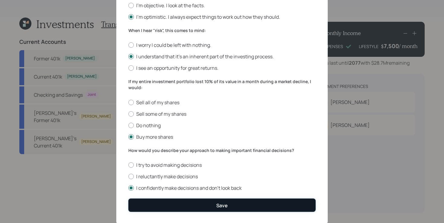
click at [159, 203] on button "Save" at bounding box center [221, 204] width 187 height 13
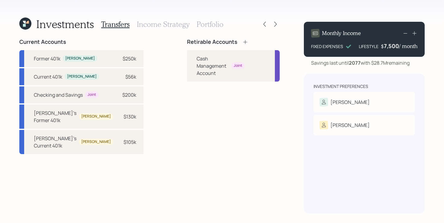
click at [187, 107] on div "Retirable Accounts Cash Management Account Joint" at bounding box center [233, 126] width 93 height 174
click at [242, 43] on icon at bounding box center [245, 42] width 6 height 6
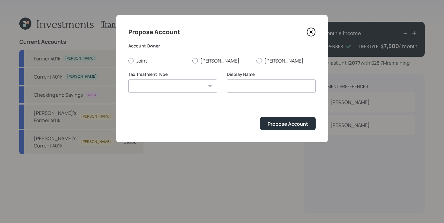
click at [205, 63] on label "[PERSON_NAME]" at bounding box center [221, 60] width 59 height 7
click at [192, 61] on input "[PERSON_NAME]" at bounding box center [192, 60] width 0 height 0
radio input "true"
click at [183, 89] on select "[PERSON_NAME] Taxable Traditional" at bounding box center [172, 85] width 89 height 13
select select "traditional"
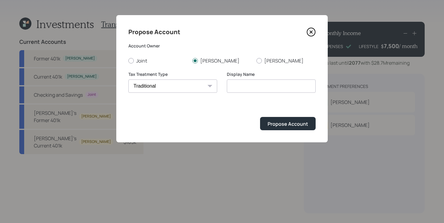
click at [128, 79] on select "[PERSON_NAME] Taxable Traditional" at bounding box center [172, 85] width 89 height 13
type input "Traditional"
click at [266, 124] on button "Propose Account" at bounding box center [288, 123] width 56 height 13
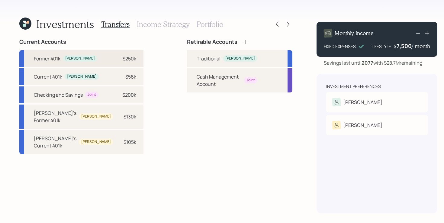
click at [91, 58] on div "Former 401k [PERSON_NAME] $250k" at bounding box center [81, 58] width 124 height 17
click at [196, 59] on div "Traditional" at bounding box center [208, 58] width 24 height 7
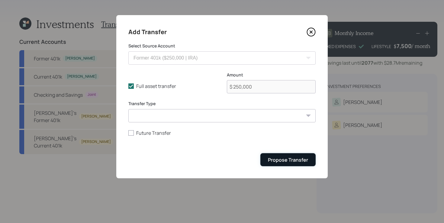
click at [284, 158] on div "Propose Transfer" at bounding box center [288, 159] width 40 height 7
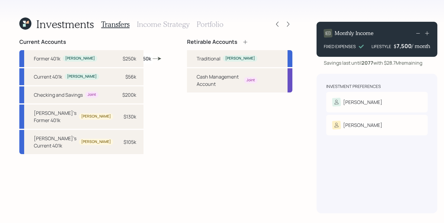
click at [242, 43] on icon at bounding box center [245, 42] width 6 height 6
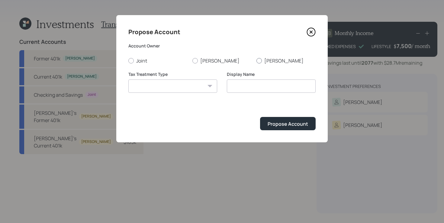
click at [274, 62] on label "[PERSON_NAME]" at bounding box center [285, 60] width 59 height 7
click at [256, 61] on input "[PERSON_NAME]" at bounding box center [256, 60] width 0 height 0
radio input "true"
click at [245, 91] on input at bounding box center [271, 85] width 89 height 13
click at [180, 87] on select "[PERSON_NAME] Taxable Traditional" at bounding box center [172, 85] width 89 height 13
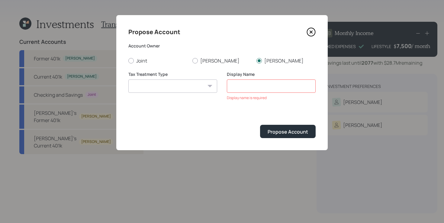
select select "traditional"
click at [128, 79] on select "[PERSON_NAME] Taxable Traditional" at bounding box center [172, 85] width 89 height 13
click at [253, 87] on input "Traditional" at bounding box center [271, 85] width 89 height 13
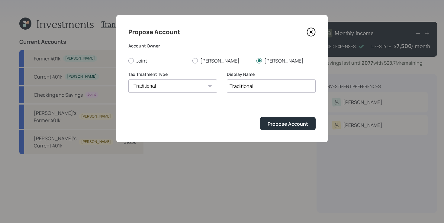
drag, startPoint x: 265, startPoint y: 85, endPoint x: 81, endPoint y: 79, distance: 184.2
click at [81, 79] on div "Propose Account Account Owner Joint [PERSON_NAME] Tax Treatment Type [PERSON_NA…" at bounding box center [222, 111] width 444 height 223
type input "[PERSON_NAME]'s Traditional"
click at [260, 117] on button "Propose Account" at bounding box center [288, 123] width 56 height 13
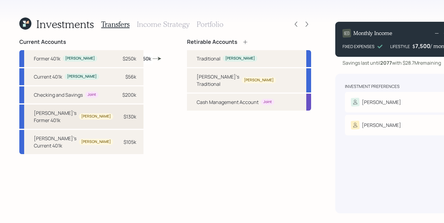
click at [59, 124] on div "[PERSON_NAME]'s Former 401k" at bounding box center [55, 116] width 43 height 14
click at [200, 77] on div "[PERSON_NAME]'s Traditional" at bounding box center [217, 80] width 43 height 14
select select "46cef4b6-889d-4cc5-9ad9-d5057974c855"
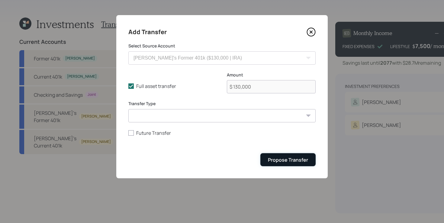
click at [288, 159] on div "Propose Transfer" at bounding box center [288, 159] width 40 height 7
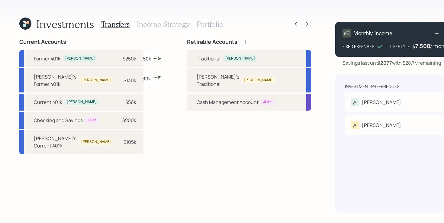
click at [210, 23] on h3 "Portfolio" at bounding box center [209, 24] width 27 height 9
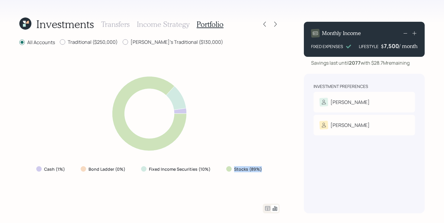
drag, startPoint x: 218, startPoint y: 169, endPoint x: 278, endPoint y: 172, distance: 59.5
click at [278, 172] on div "Cash (1%) Bond Ladder (0%) Fixed Income Securities (10%) Stocks (89%)" at bounding box center [149, 124] width 260 height 143
drag, startPoint x: 214, startPoint y: 170, endPoint x: 120, endPoint y: 169, distance: 93.8
click at [120, 169] on div "Cash (1%) Bond Ladder (0%) Fixed Income Securities (10%) Stocks (89%)" at bounding box center [149, 169] width 236 height 11
click at [156, 171] on label "Fixed Income Securities (10%)" at bounding box center [180, 169] width 62 height 6
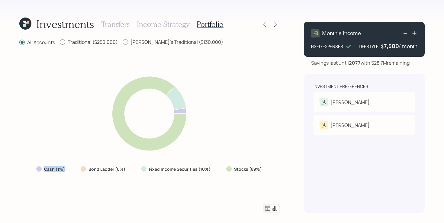
drag, startPoint x: 72, startPoint y: 169, endPoint x: 23, endPoint y: 166, distance: 49.0
click at [23, 166] on div "Cash (1%) Bond Ladder (0%) Fixed Income Securities (10%) Stocks (89%)" at bounding box center [149, 124] width 260 height 143
click at [83, 184] on div "Cash (1%) Bond Ladder (0%) Fixed Income Securities (10%) Stocks (89%)" at bounding box center [149, 124] width 260 height 143
click at [261, 25] on icon at bounding box center [264, 24] width 6 height 6
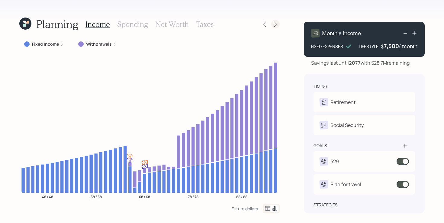
click at [276, 23] on icon at bounding box center [275, 24] width 6 height 6
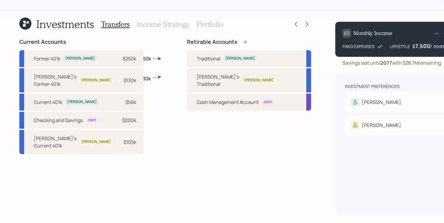
click at [209, 21] on h3 "Portfolio" at bounding box center [209, 24] width 27 height 9
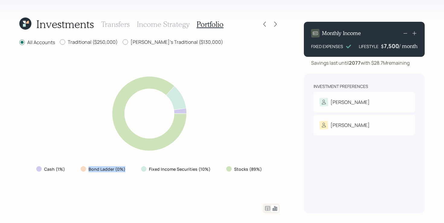
drag, startPoint x: 78, startPoint y: 168, endPoint x: 127, endPoint y: 167, distance: 48.3
click at [127, 167] on div "Bond Ladder (0%)" at bounding box center [104, 169] width 56 height 11
click at [134, 186] on div "Cash (1%) Bond Ladder (0%) Fixed Income Securities (10%) Stocks (89%)" at bounding box center [149, 124] width 260 height 143
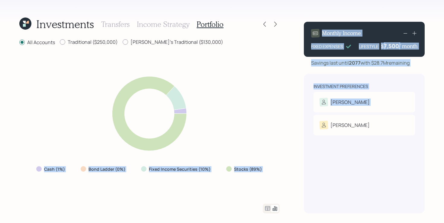
drag, startPoint x: 30, startPoint y: 164, endPoint x: 335, endPoint y: 178, distance: 305.3
click at [335, 178] on div "Investments Transfers Income Strategy Portfolio All Accounts Traditional ($250,…" at bounding box center [222, 111] width 444 height 223
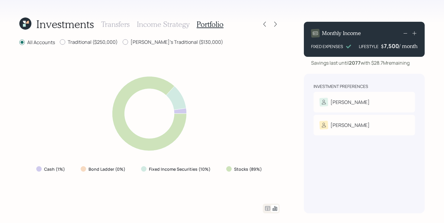
click at [278, 165] on div "Cash (1%) Bond Ladder (0%) Fixed Income Securities (10%) Stocks (89%)" at bounding box center [149, 124] width 260 height 143
click at [268, 208] on icon at bounding box center [267, 208] width 7 height 7
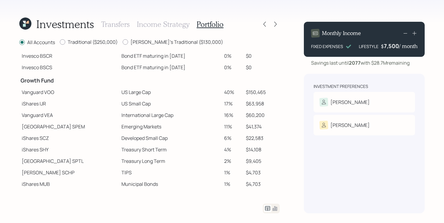
scroll to position [78, 0]
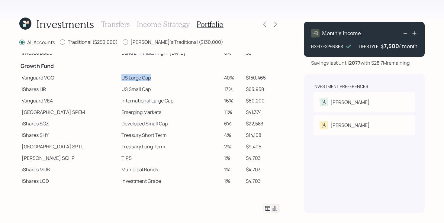
drag, startPoint x: 93, startPoint y: 77, endPoint x: 154, endPoint y: 77, distance: 60.9
click at [154, 77] on tr "Vanguard VOO US Large Cap 40% $150,465" at bounding box center [149, 77] width 260 height 11
click at [203, 90] on td "US Small Cap" at bounding box center [170, 88] width 103 height 11
drag, startPoint x: 231, startPoint y: 78, endPoint x: 91, endPoint y: 77, distance: 139.4
click at [91, 77] on tr "Vanguard VOO US Large Cap 40% $150,465" at bounding box center [149, 77] width 260 height 11
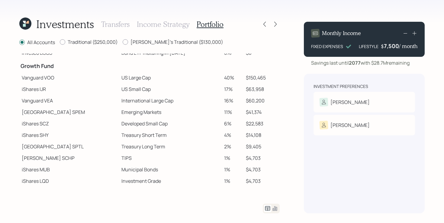
click at [154, 96] on td "International Large Cap" at bounding box center [170, 100] width 103 height 11
click at [90, 91] on td "iShares IJR" at bounding box center [69, 88] width 100 height 11
drag, startPoint x: 86, startPoint y: 89, endPoint x: 143, endPoint y: 88, distance: 56.7
click at [143, 88] on tr "iShares IJR US Small Cap 17% $63,958" at bounding box center [149, 88] width 260 height 11
click at [143, 88] on td "US Small Cap" at bounding box center [170, 88] width 103 height 11
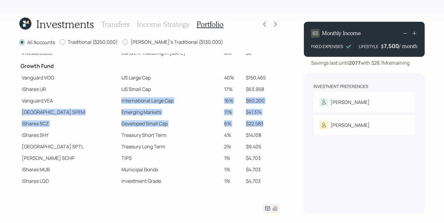
drag, startPoint x: 83, startPoint y: 100, endPoint x: 276, endPoint y: 122, distance: 194.4
click at [276, 122] on tbody "Spend Fund CASH Cash (Account Management) 1% $3,800 Stability Fund Invesco BSCP…" at bounding box center [149, 80] width 260 height 211
click at [276, 122] on td "$22,583" at bounding box center [261, 123] width 36 height 11
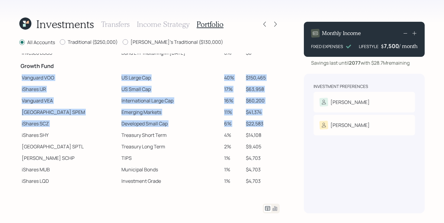
drag, startPoint x: 279, startPoint y: 122, endPoint x: 22, endPoint y: 78, distance: 261.2
click at [22, 78] on tbody "Spend Fund CASH Cash (Account Management) 1% $3,800 Stability Fund Invesco BSCP…" at bounding box center [149, 80] width 260 height 211
click at [45, 86] on td "iShares IJR" at bounding box center [69, 88] width 100 height 11
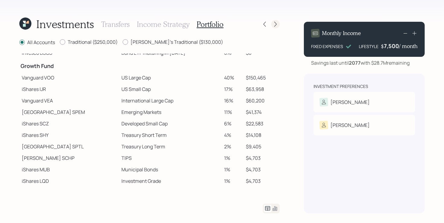
click at [277, 23] on icon at bounding box center [275, 24] width 6 height 6
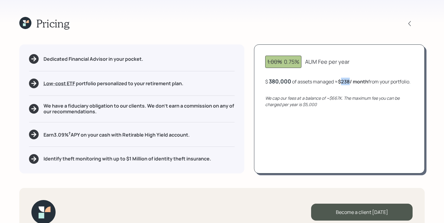
drag, startPoint x: 342, startPoint y: 81, endPoint x: 351, endPoint y: 81, distance: 8.8
click at [351, 81] on b "$238 / month" at bounding box center [353, 81] width 30 height 7
click at [282, 164] on div "1.00% 0.75% AUM Fee per year $ 380,000 of assets managed ≈ $238 / month from yo…" at bounding box center [339, 108] width 170 height 129
click at [76, 108] on h5 "We have a fiduciary obligation to our clients. We don't earn a commission on an…" at bounding box center [138, 108] width 191 height 11
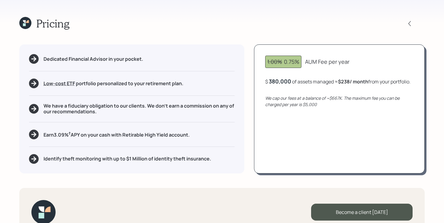
click at [299, 107] on icon "We cap our fees at a balance of ~$667K. The maximum fee you can be charged per …" at bounding box center [332, 101] width 134 height 12
drag, startPoint x: 331, startPoint y: 104, endPoint x: 341, endPoint y: 105, distance: 10.0
click at [341, 105] on icon "We cap our fees at a balance of ~$667K. The maximum fee you can be charged per …" at bounding box center [332, 101] width 134 height 12
click at [278, 132] on div "1.00% 0.75% AUM Fee per year $ 380,000 of assets managed ≈ $238 / month from yo…" at bounding box center [339, 108] width 170 height 129
drag, startPoint x: 306, startPoint y: 113, endPoint x: 324, endPoint y: 114, distance: 17.9
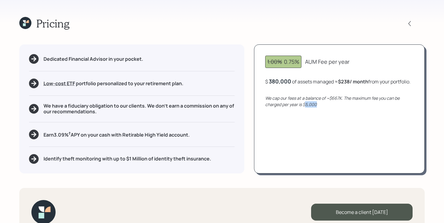
click at [324, 107] on div "We cap our fees at a balance of ~$667K. The maximum fee you can be charged per …" at bounding box center [339, 101] width 148 height 13
click at [311, 132] on div "1.00% 0.75% AUM Fee per year $ 380,000 of assets managed ≈ $238 / month from yo…" at bounding box center [339, 108] width 170 height 129
click at [287, 80] on div "380,000" at bounding box center [280, 81] width 22 height 7
click at [287, 80] on div "380000" at bounding box center [279, 81] width 21 height 7
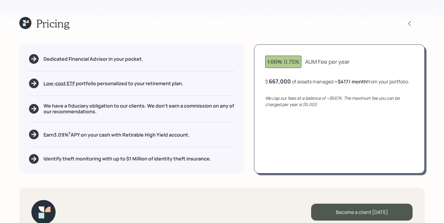
click at [288, 117] on div "1.00% 0.75% AUM Fee per year $ 667,000 of assets managed ≈ $417 / month from yo…" at bounding box center [339, 108] width 170 height 129
click at [287, 81] on div "667,000" at bounding box center [280, 81] width 22 height 7
click at [287, 81] on div "667000" at bounding box center [279, 81] width 21 height 7
click at [298, 154] on div "1.00% 0.75% AUM Fee per year $ 1500000 of assets managed ≈ $417 / month from yo…" at bounding box center [339, 108] width 170 height 129
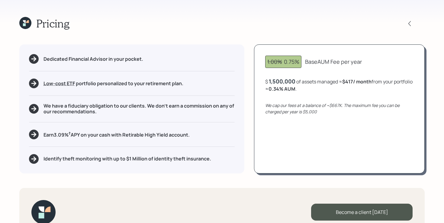
click at [289, 81] on div "1,500,000" at bounding box center [282, 81] width 27 height 7
click at [289, 81] on div "1500000" at bounding box center [281, 81] width 24 height 7
click at [302, 161] on div "1.00% 0.75% Base AUM Fee per year $ 380000 of assets managed ≈ $417 / month fro…" at bounding box center [339, 108] width 170 height 129
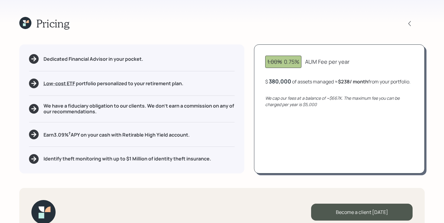
click at [144, 137] on h5 "Earn 3.09 % † APY on your cash with Retirable High Yield account." at bounding box center [116, 134] width 146 height 8
click at [3, 129] on div "Pricing Dedicated Financial Advisor in your pocket. Low-cost ETF Retirable uses…" at bounding box center [222, 111] width 444 height 223
click at [96, 161] on h5 "Identify theft monitoring with up to $1 Million of identity theft insurance." at bounding box center [126, 159] width 167 height 6
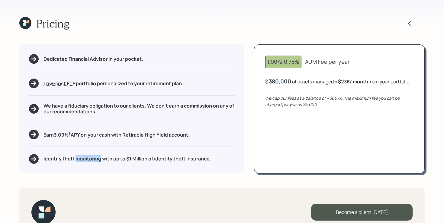
click at [96, 161] on h5 "Identify theft monitoring with up to $1 Million of identity theft insurance." at bounding box center [126, 159] width 167 height 6
click at [117, 182] on div "Pricing Dedicated Financial Advisor in your pocket. Low-cost ETF Retirable uses…" at bounding box center [222, 111] width 444 height 223
click at [307, 138] on div "1.00% 0.75% AUM Fee per year $ 380,000 of assets managed ≈ $238 / month from yo…" at bounding box center [339, 108] width 170 height 129
click at [248, 132] on div "Dedicated Financial Advisor in your pocket. Low-cost ETF Retirable uses diversi…" at bounding box center [221, 108] width 405 height 129
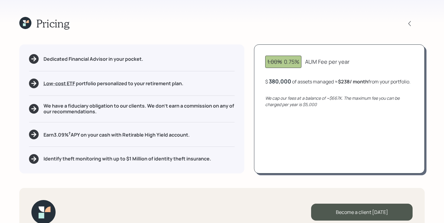
click at [25, 24] on icon at bounding box center [24, 24] width 3 height 3
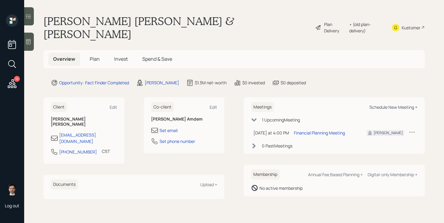
click at [398, 104] on div "Schedule New Meeting +" at bounding box center [393, 107] width 48 height 6
select select "ef6b64e1-8f62-4a74-b865-a7df4b35b836"
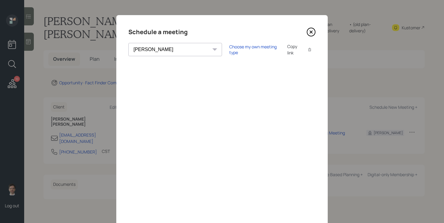
click at [312, 34] on icon at bounding box center [310, 31] width 9 height 9
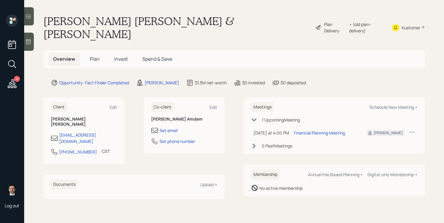
click at [95, 56] on span "Plan" at bounding box center [95, 59] width 10 height 7
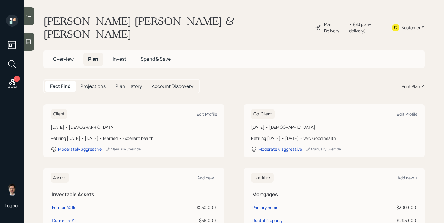
click at [405, 83] on div "Print Plan" at bounding box center [410, 86] width 18 height 6
click at [416, 83] on div "Print Plan" at bounding box center [410, 86] width 18 height 6
